Goal: Task Accomplishment & Management: Use online tool/utility

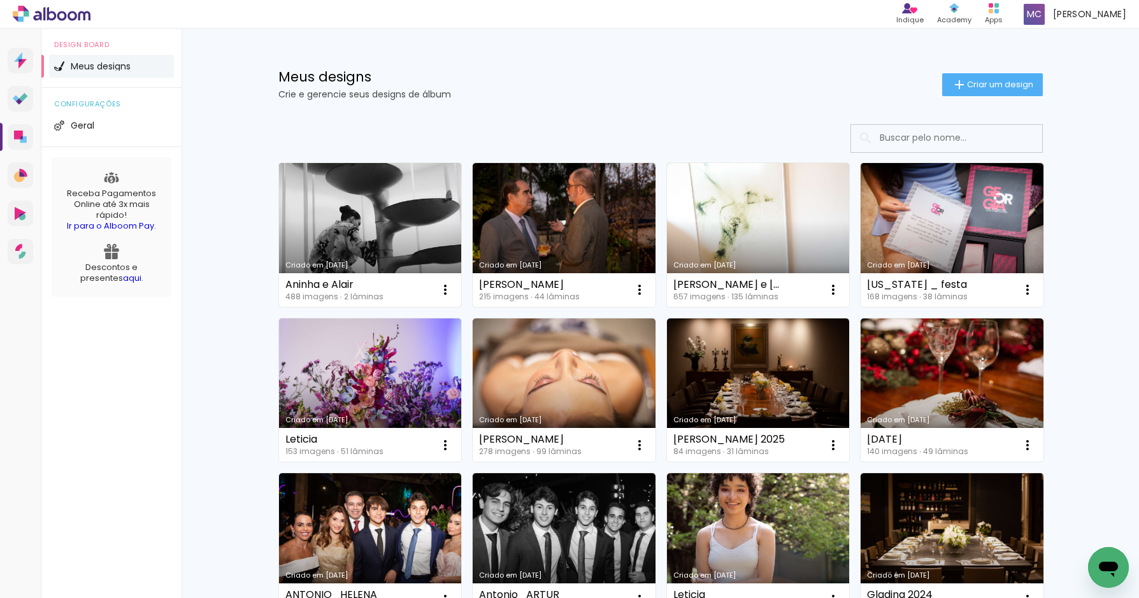
click at [345, 222] on link "Criado em 04/09/25" at bounding box center [370, 235] width 183 height 144
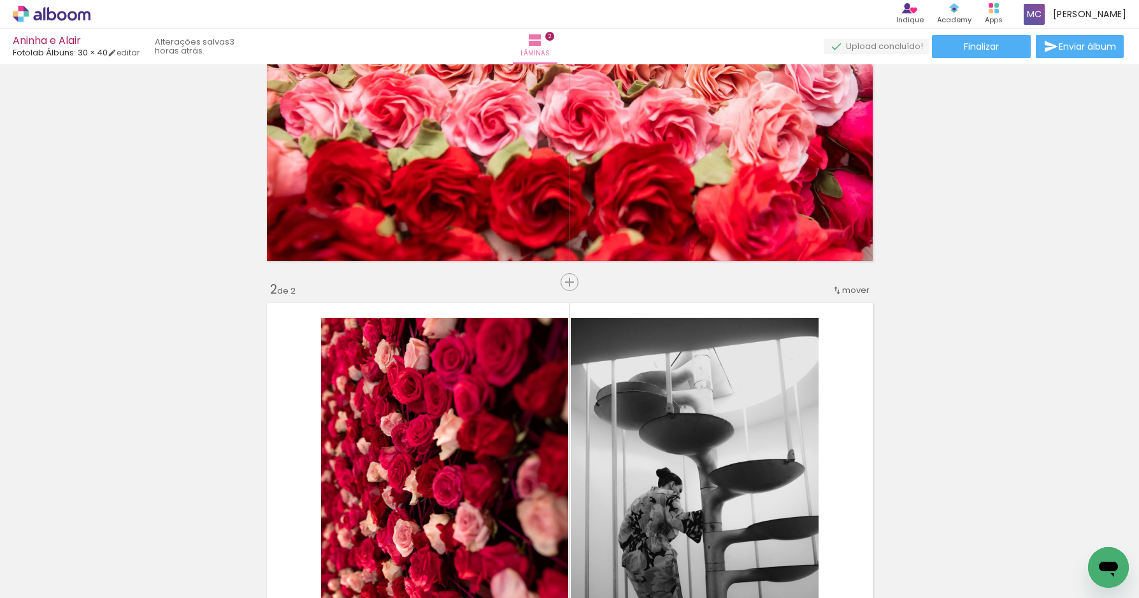
scroll to position [930, 0]
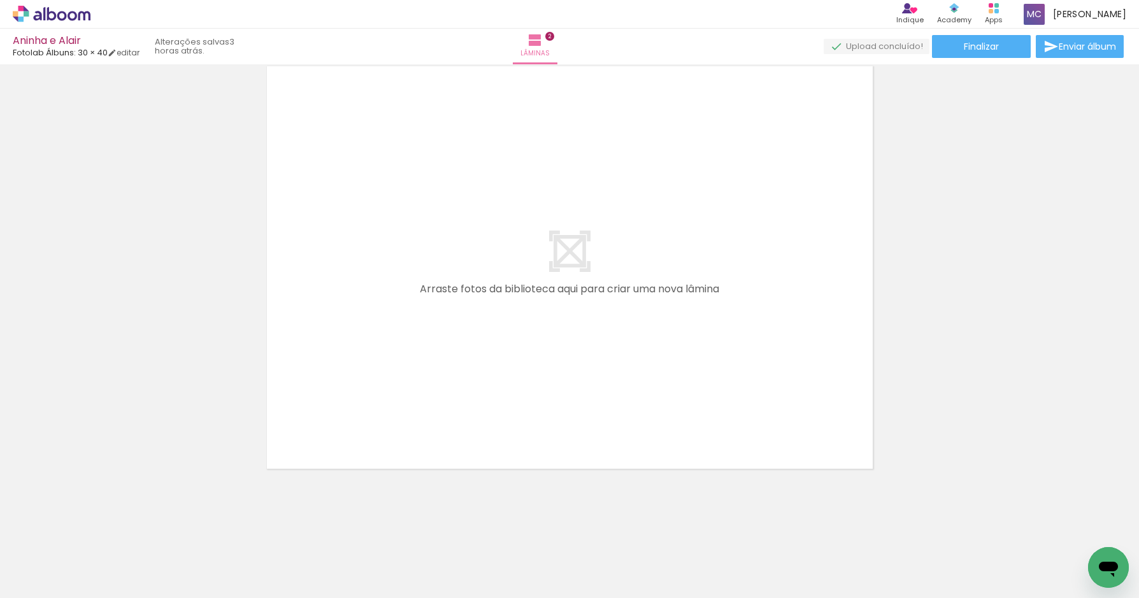
click at [60, 558] on input "Todas as fotos" at bounding box center [35, 559] width 48 height 11
click at [0, 0] on slot "Não utilizadas" at bounding box center [0, 0] width 0 height 0
type input "Não utilizadas"
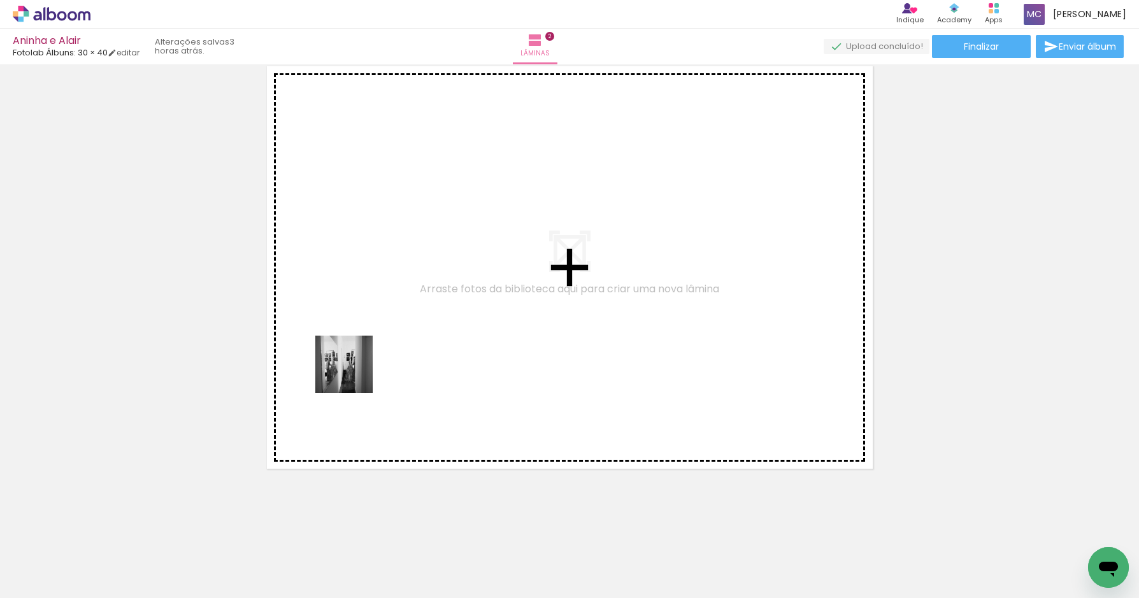
drag, startPoint x: 129, startPoint y: 551, endPoint x: 392, endPoint y: 352, distance: 329.5
click at [393, 352] on quentale-workspace at bounding box center [569, 299] width 1139 height 598
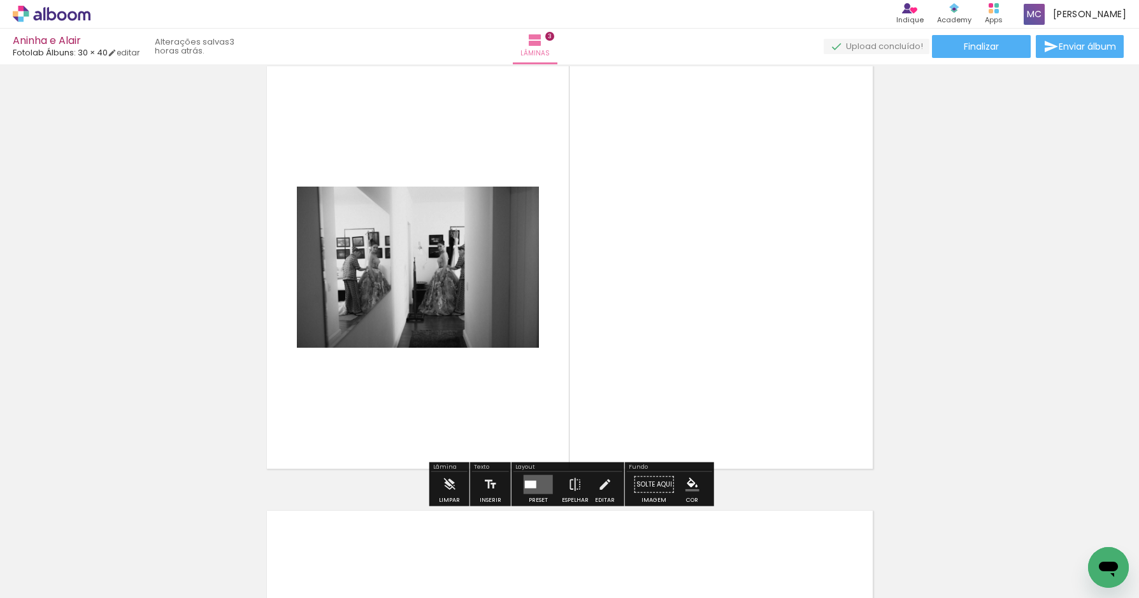
scroll to position [906, 0]
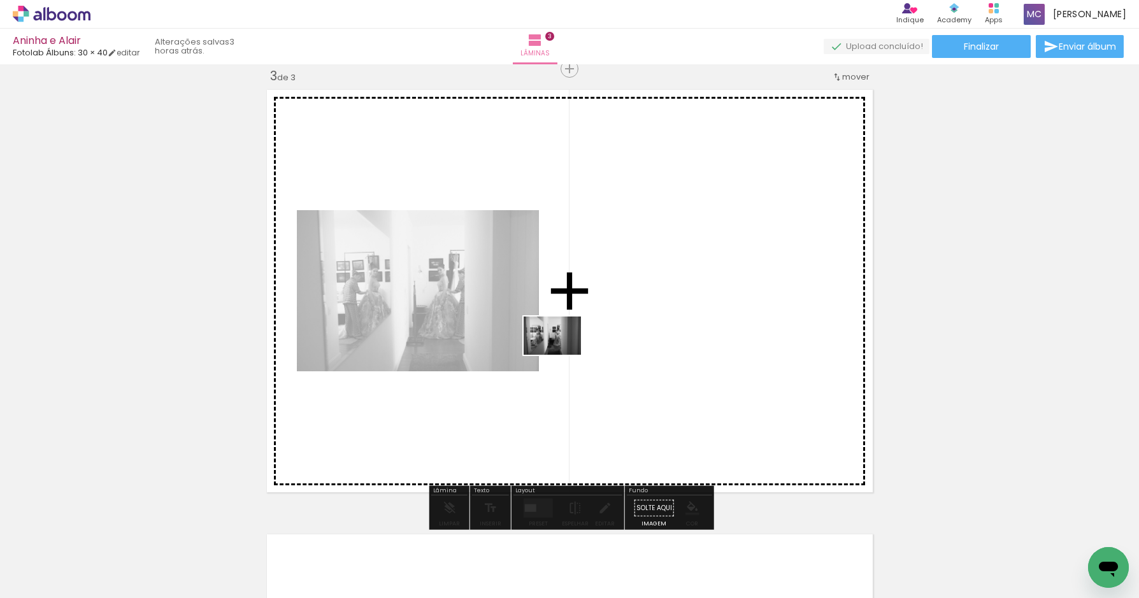
drag, startPoint x: 124, startPoint y: 550, endPoint x: 622, endPoint y: 333, distance: 543.7
click at [622, 333] on quentale-workspace at bounding box center [569, 299] width 1139 height 598
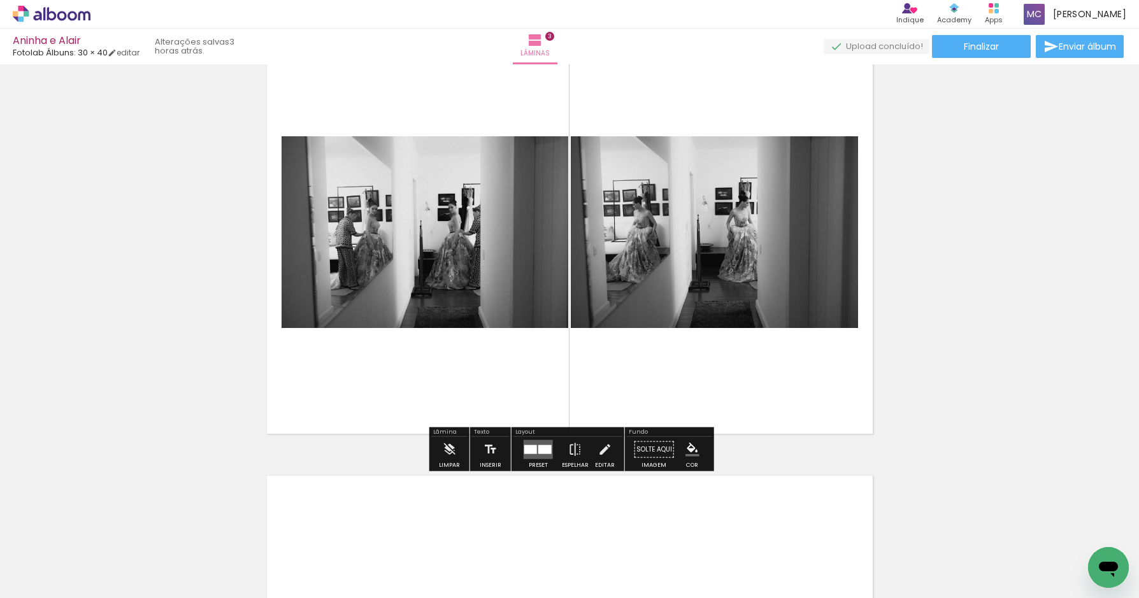
scroll to position [987, 0]
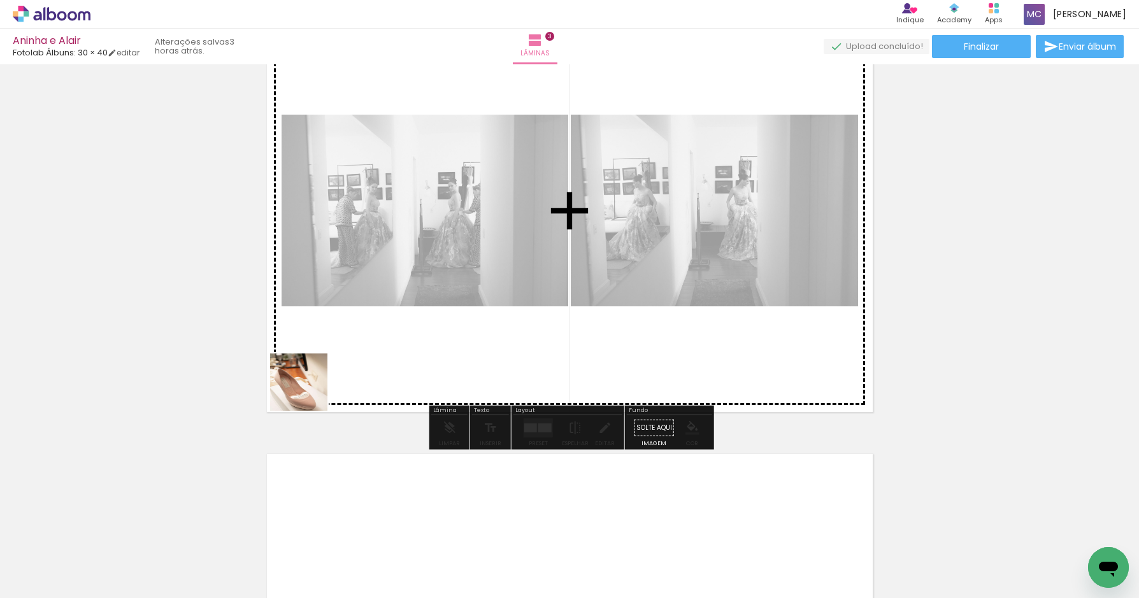
drag, startPoint x: 273, startPoint y: 537, endPoint x: 329, endPoint y: 341, distance: 204.3
click at [329, 342] on quentale-workspace at bounding box center [569, 299] width 1139 height 598
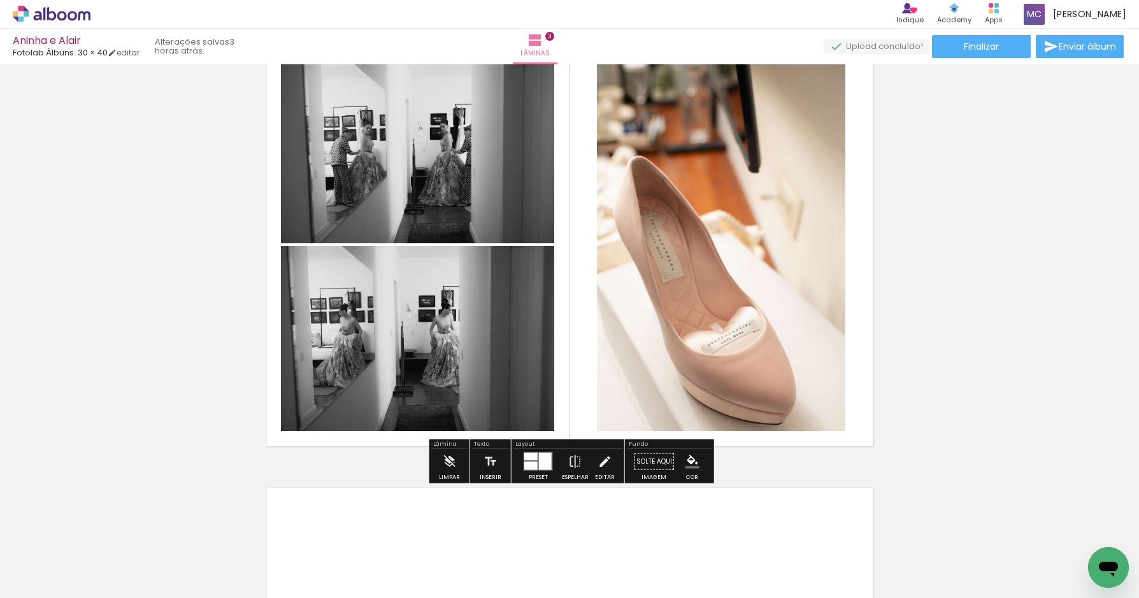
scroll to position [943, 0]
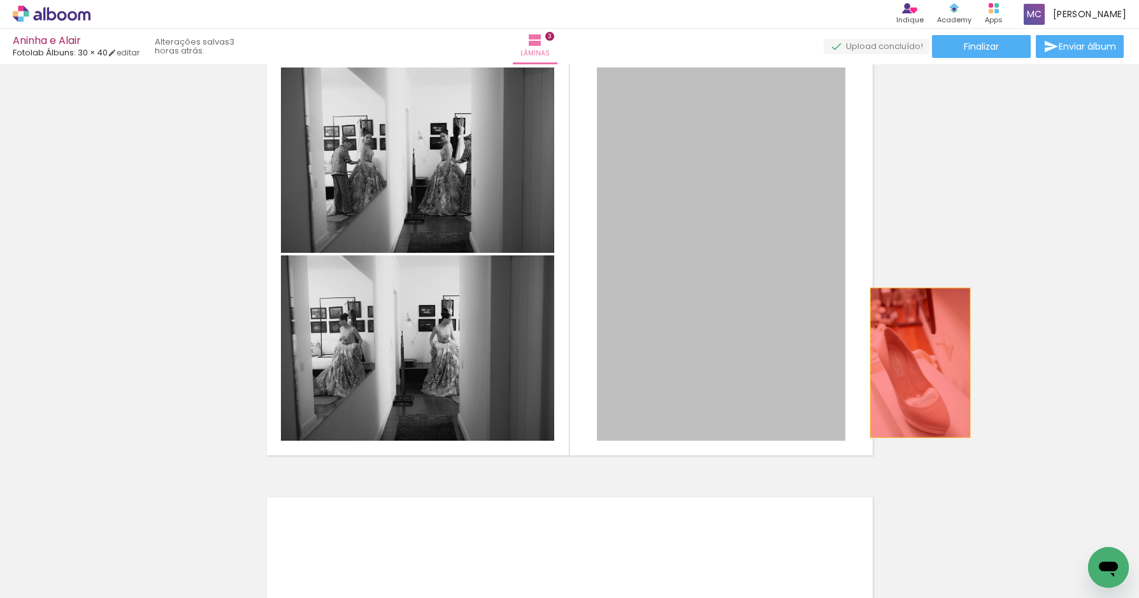
drag, startPoint x: 721, startPoint y: 348, endPoint x: 933, endPoint y: 361, distance: 212.6
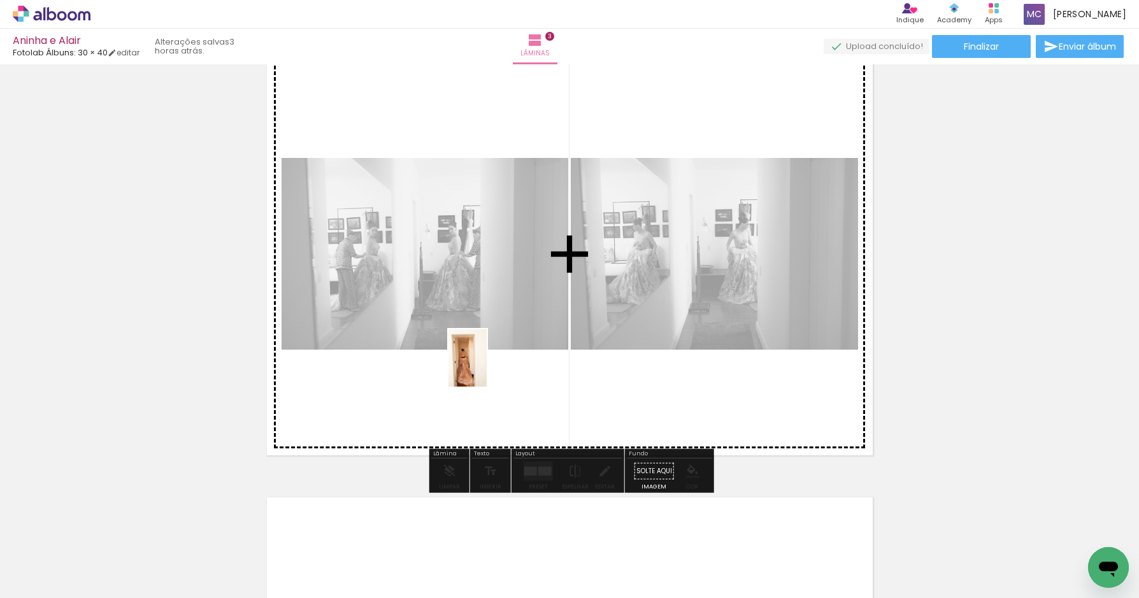
drag, startPoint x: 420, startPoint y: 558, endPoint x: 487, endPoint y: 368, distance: 202.0
click at [487, 368] on quentale-workspace at bounding box center [569, 299] width 1139 height 598
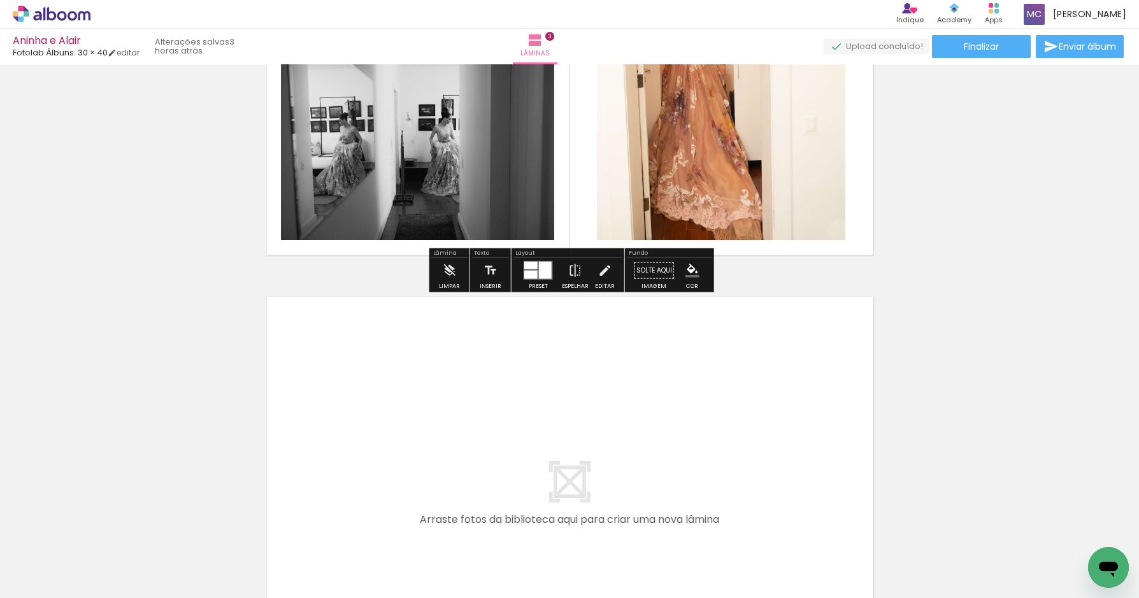
scroll to position [1247, 0]
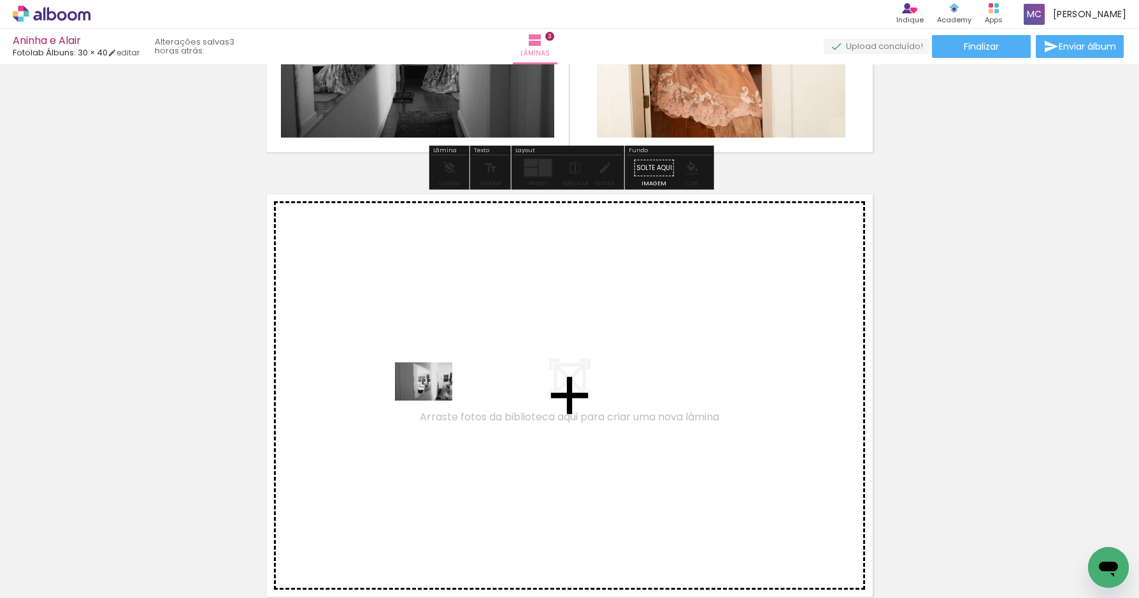
drag, startPoint x: 136, startPoint y: 558, endPoint x: 434, endPoint y: 400, distance: 336.7
click at [434, 400] on quentale-workspace at bounding box center [569, 299] width 1139 height 598
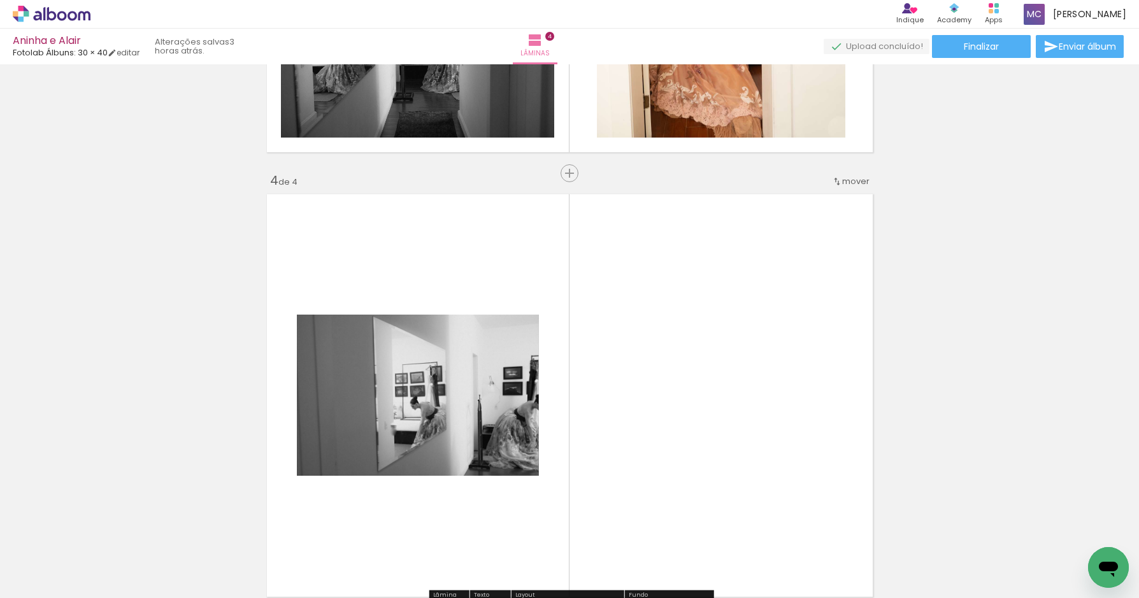
scroll to position [1350, 0]
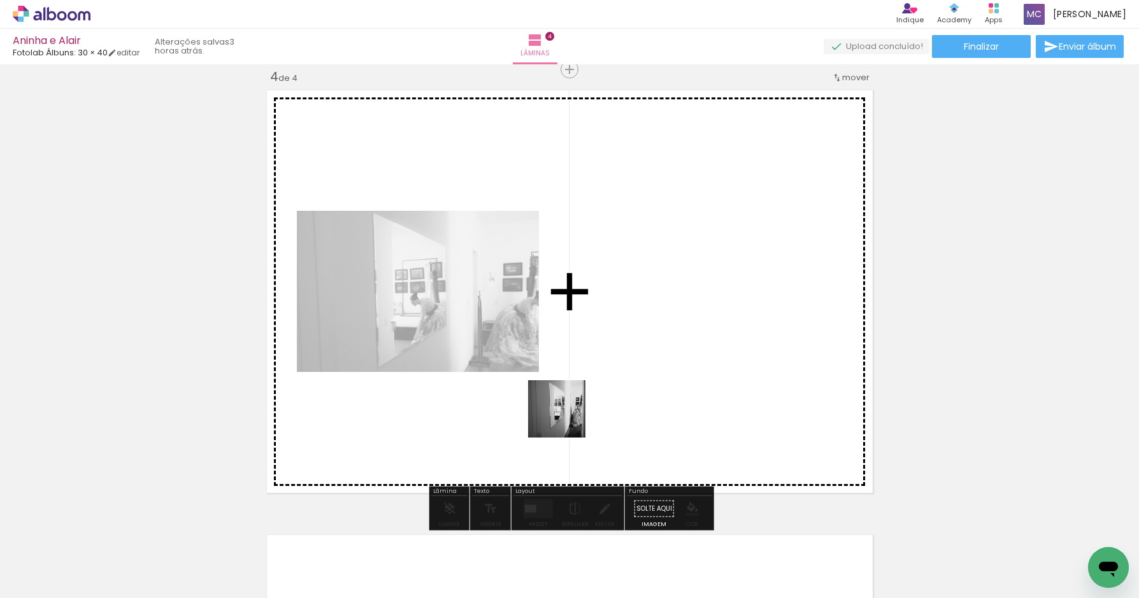
drag, startPoint x: 136, startPoint y: 560, endPoint x: 607, endPoint y: 401, distance: 497.8
click at [607, 403] on quentale-workspace at bounding box center [569, 299] width 1139 height 598
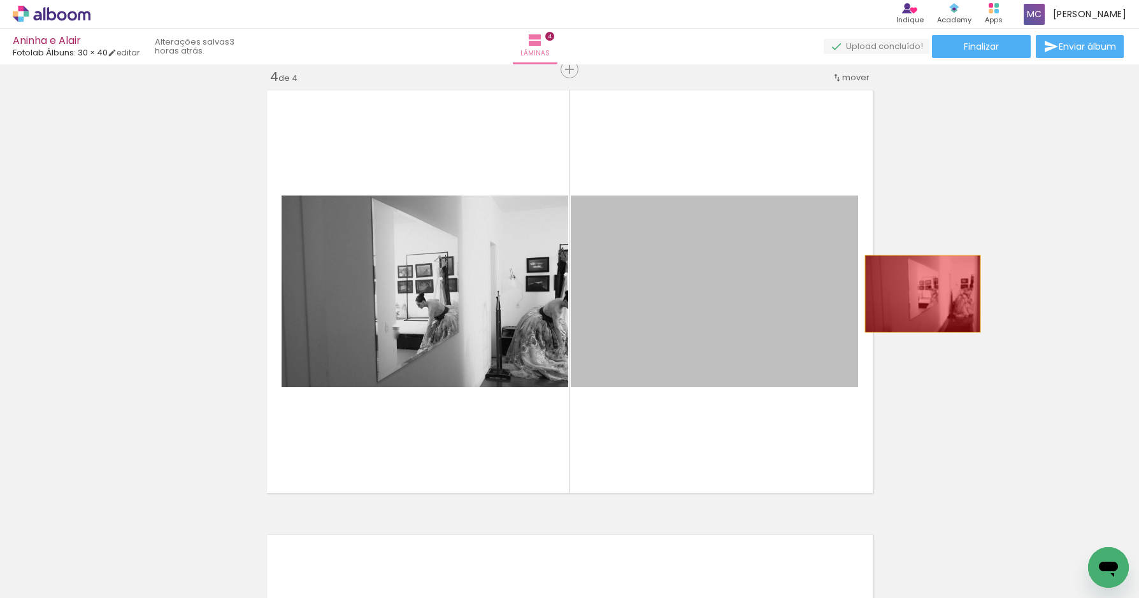
drag, startPoint x: 688, startPoint y: 292, endPoint x: 980, endPoint y: 293, distance: 291.9
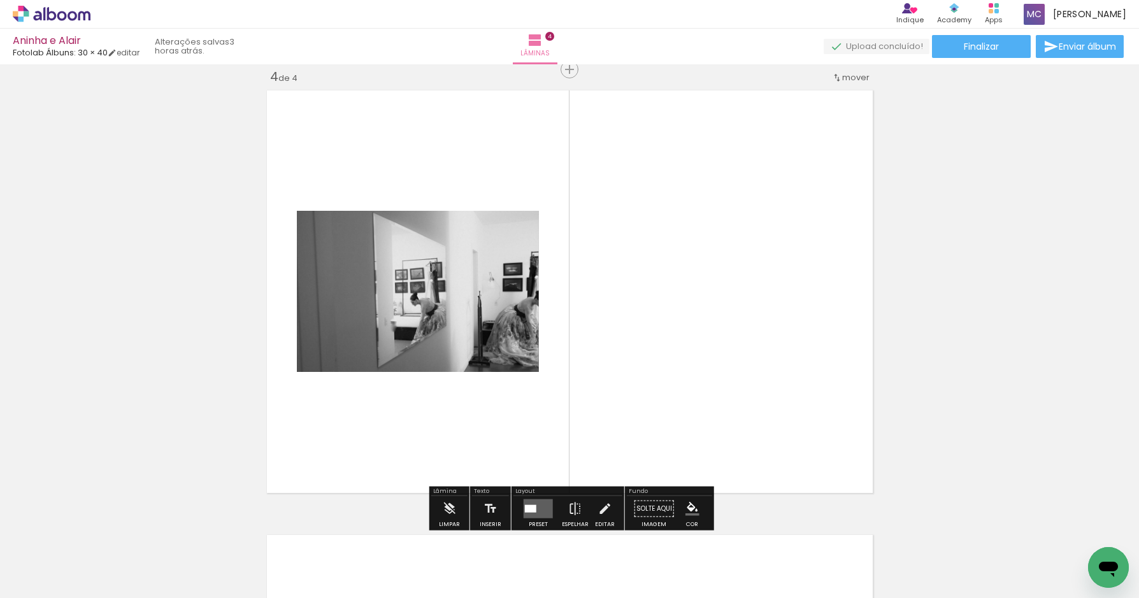
click at [533, 510] on div at bounding box center [530, 509] width 11 height 8
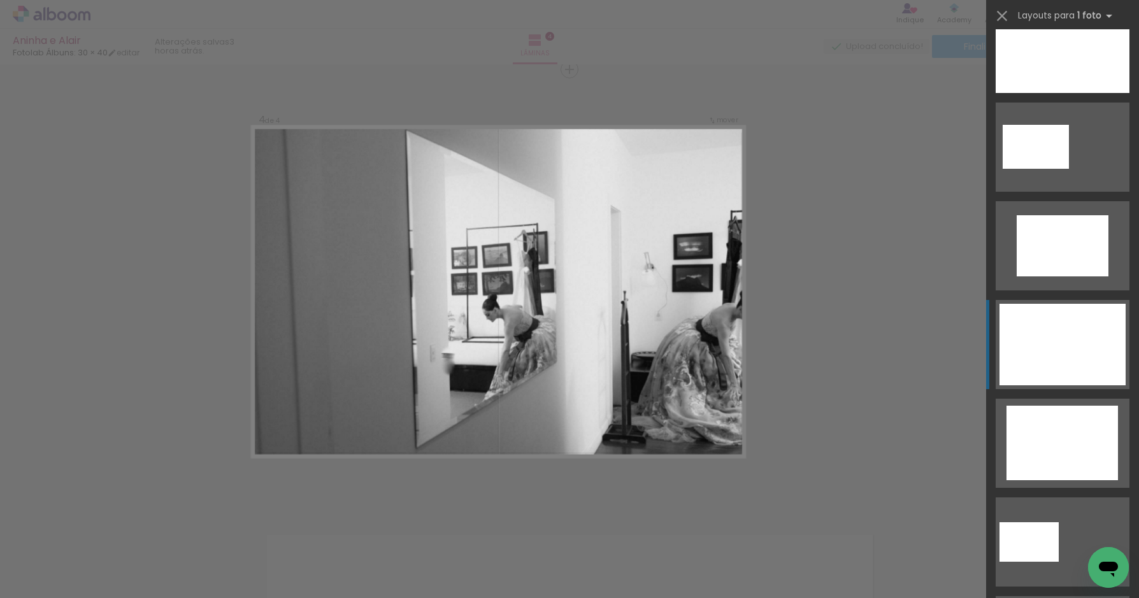
scroll to position [339, 0]
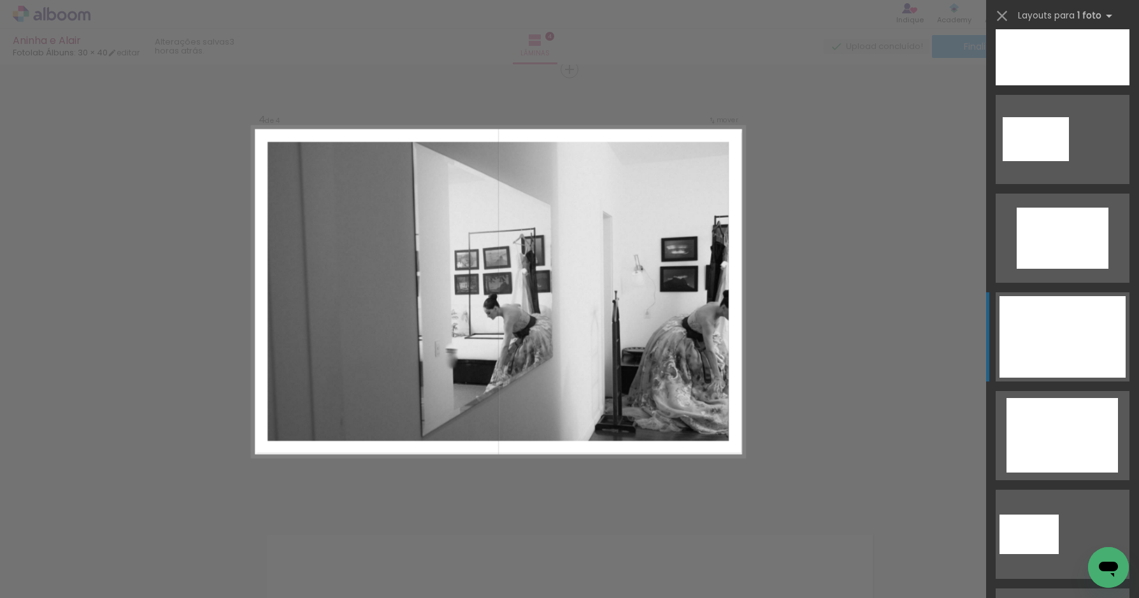
click at [1055, 356] on div at bounding box center [1063, 337] width 126 height 82
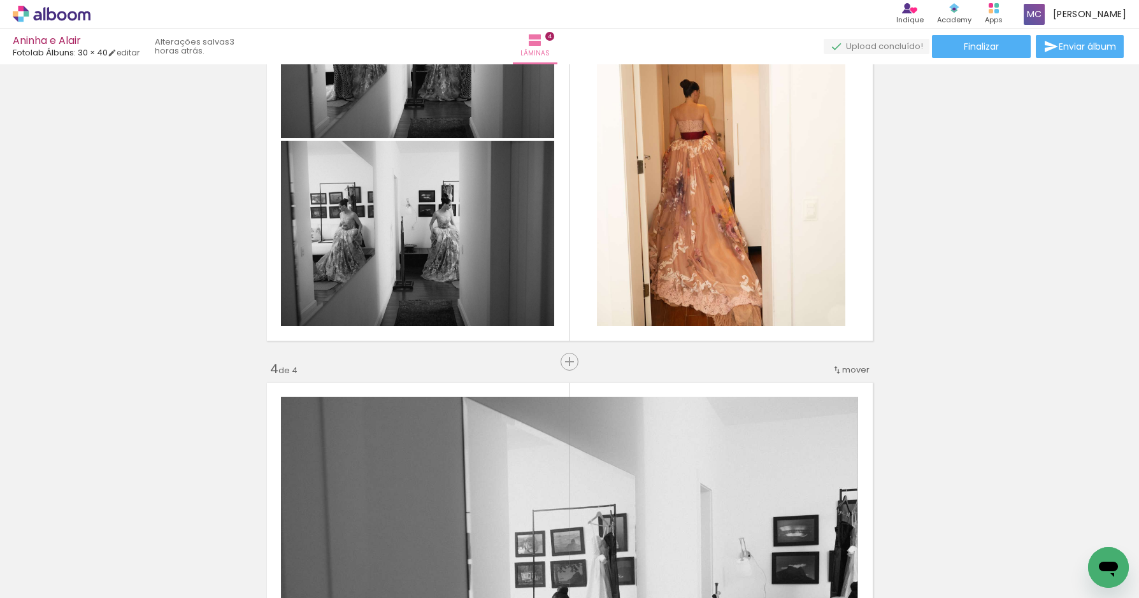
scroll to position [923, 0]
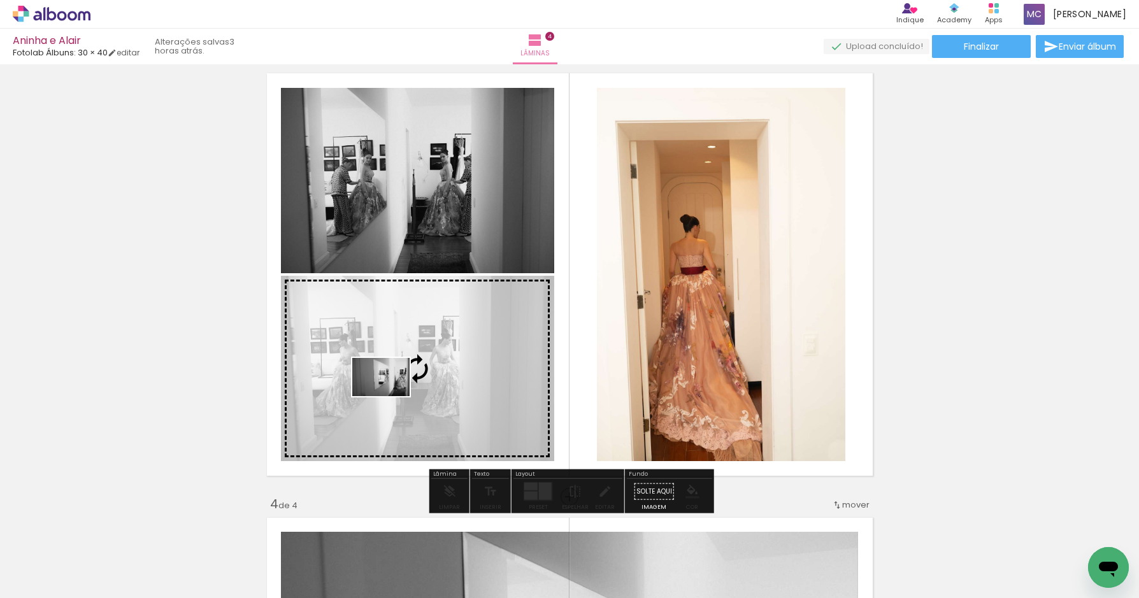
drag, startPoint x: 138, startPoint y: 553, endPoint x: 391, endPoint y: 396, distance: 297.3
click at [391, 396] on quentale-workspace at bounding box center [569, 299] width 1139 height 598
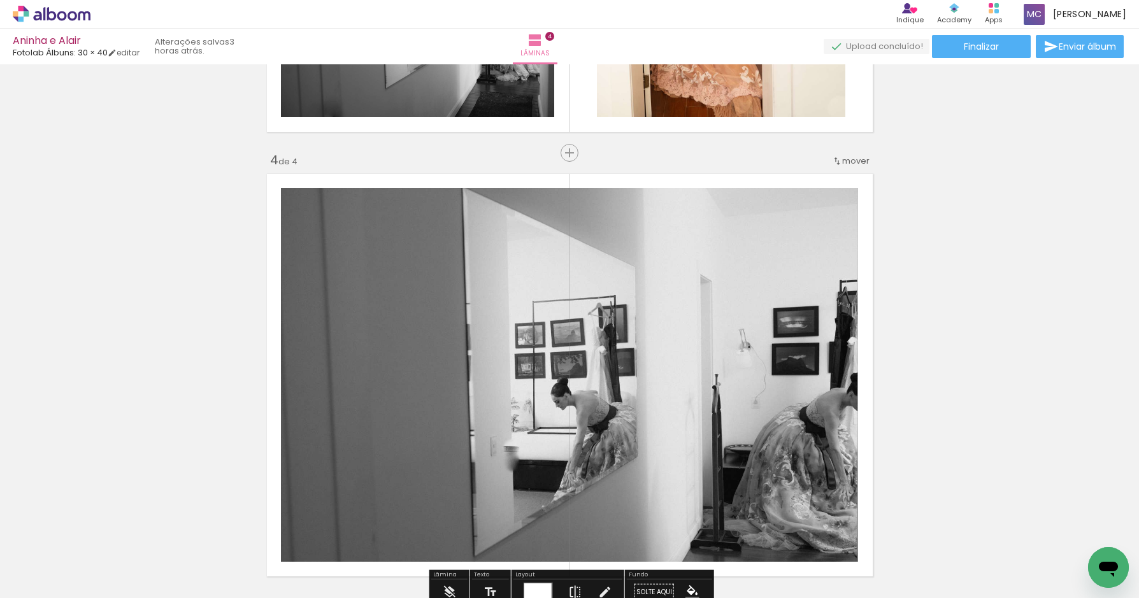
scroll to position [1268, 0]
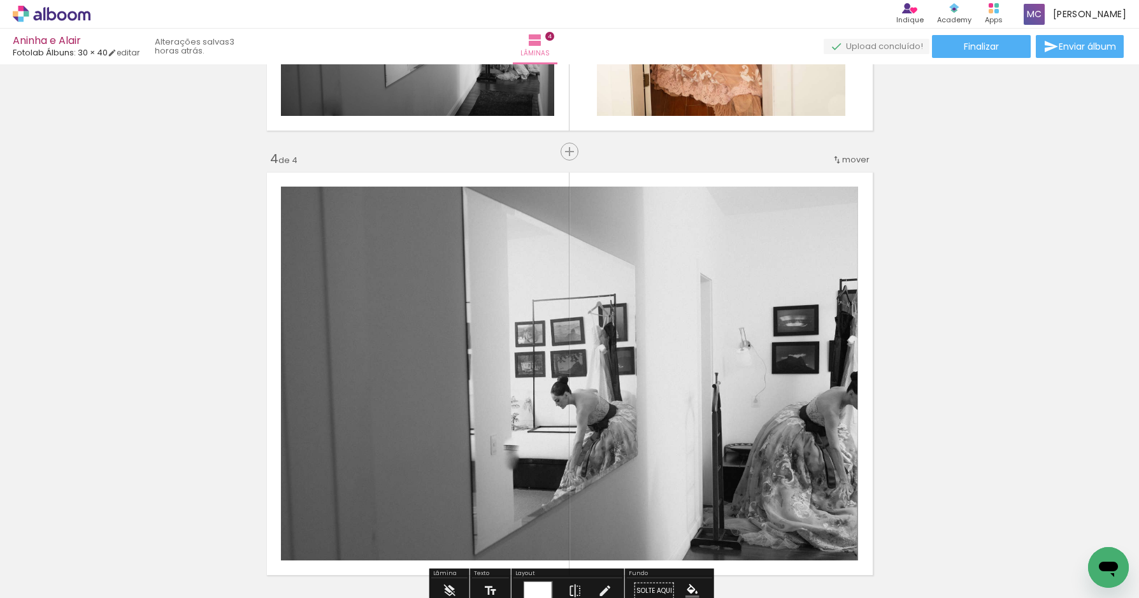
click at [850, 157] on span "mover" at bounding box center [855, 160] width 27 height 12
click at [817, 196] on span "antes da" at bounding box center [803, 199] width 37 height 21
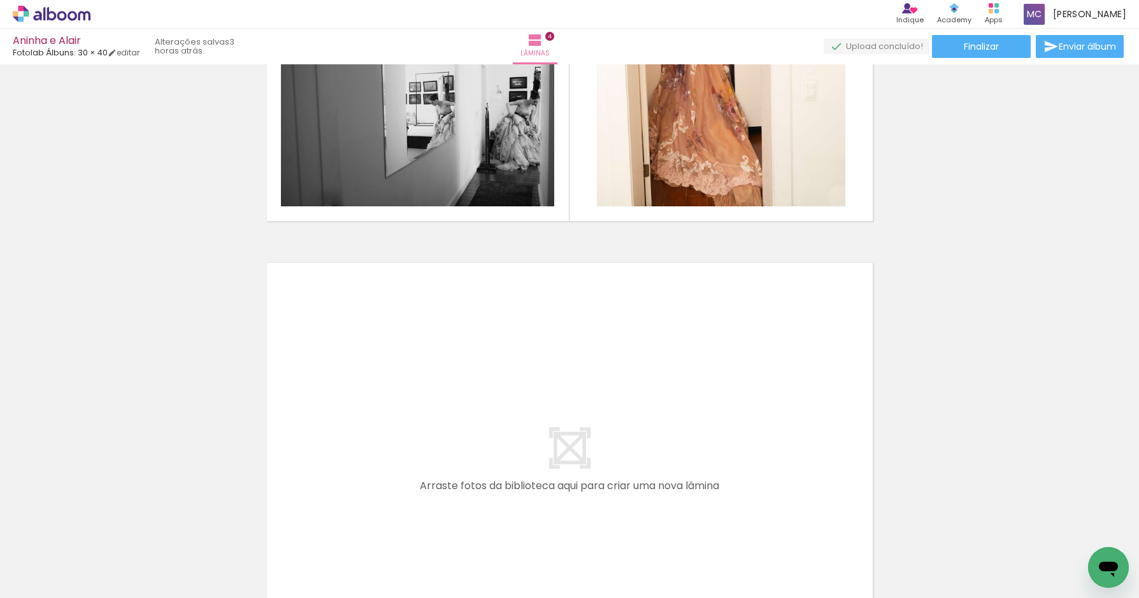
scroll to position [1819, 0]
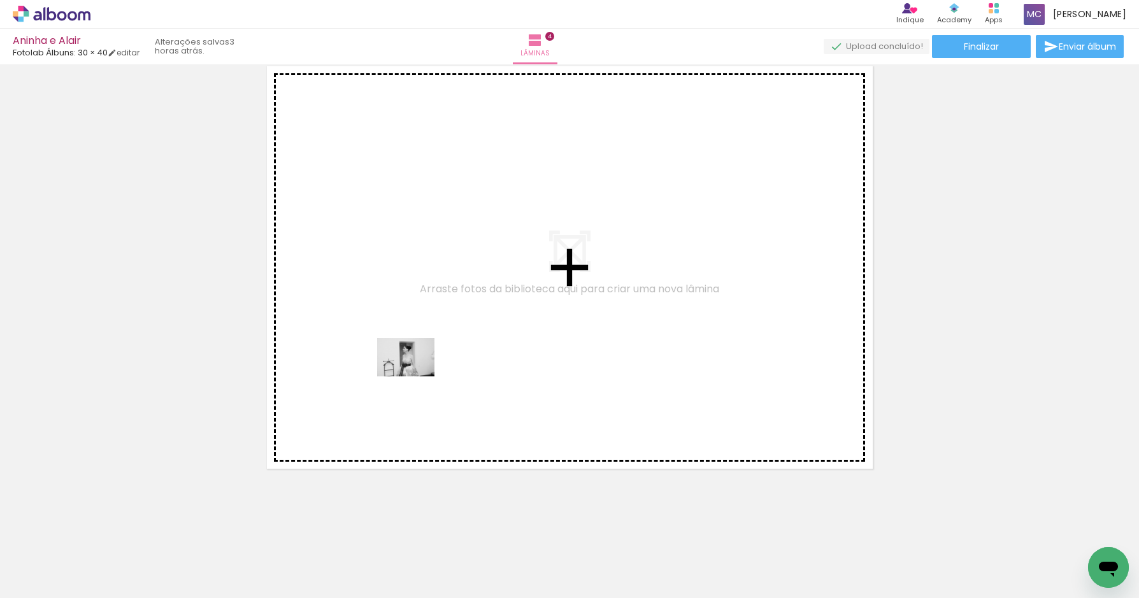
drag, startPoint x: 260, startPoint y: 546, endPoint x: 415, endPoint y: 377, distance: 228.7
click at [416, 377] on quentale-workspace at bounding box center [569, 299] width 1139 height 598
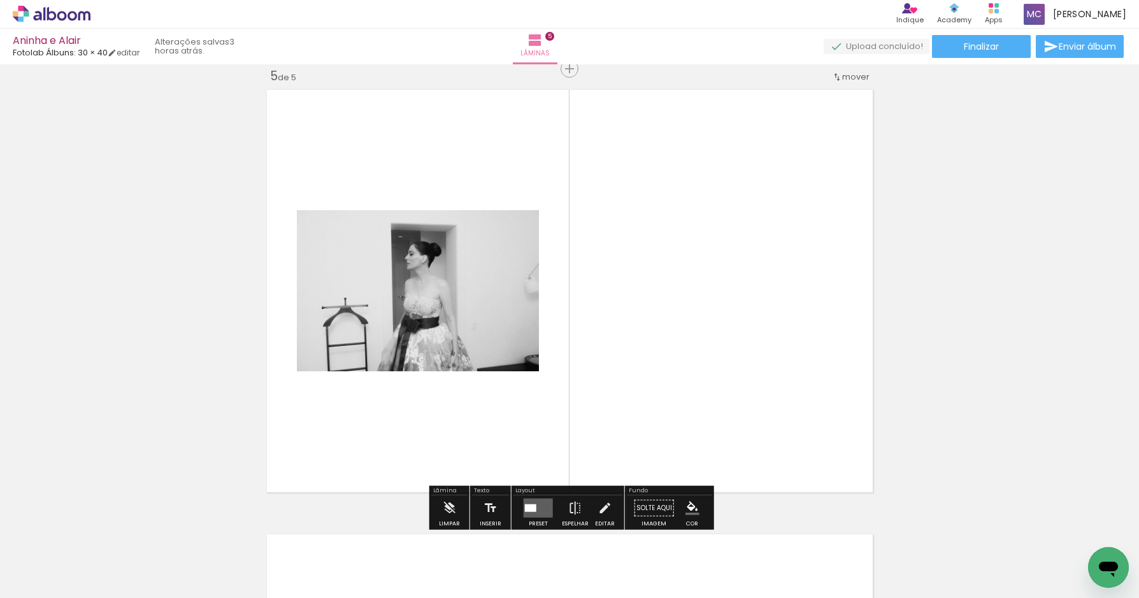
scroll to position [1796, 0]
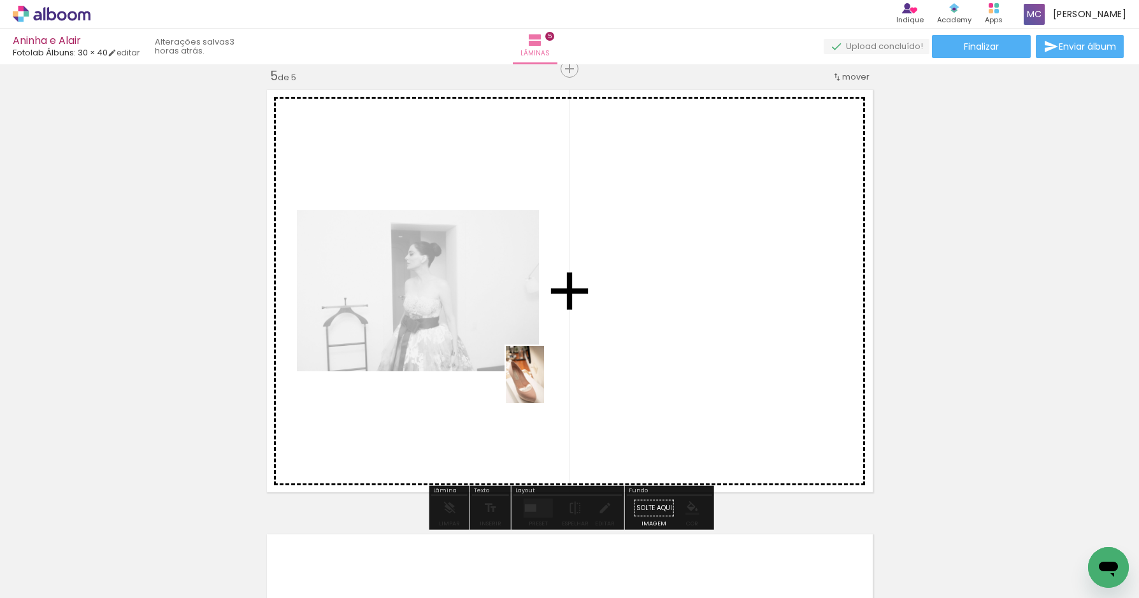
drag, startPoint x: 203, startPoint y: 542, endPoint x: 544, endPoint y: 382, distance: 376.6
click at [544, 384] on quentale-workspace at bounding box center [569, 299] width 1139 height 598
